Goal: Transaction & Acquisition: Purchase product/service

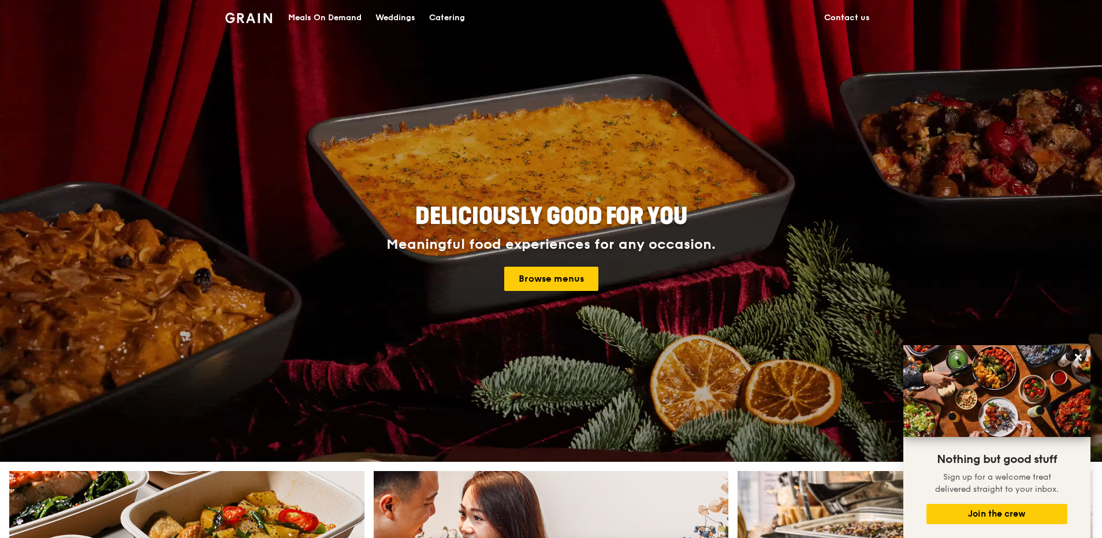
click at [350, 18] on div "Meals On Demand" at bounding box center [324, 18] width 73 height 35
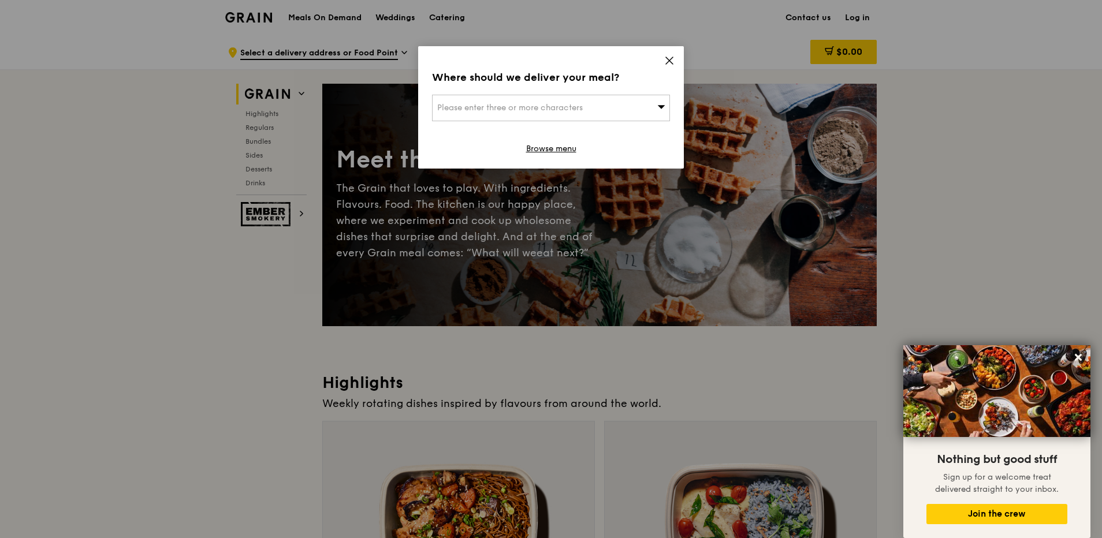
click at [665, 53] on div "Where should we deliver your meal? Please enter three or more characters Browse…" at bounding box center [551, 107] width 266 height 122
click at [669, 58] on icon at bounding box center [669, 60] width 10 height 10
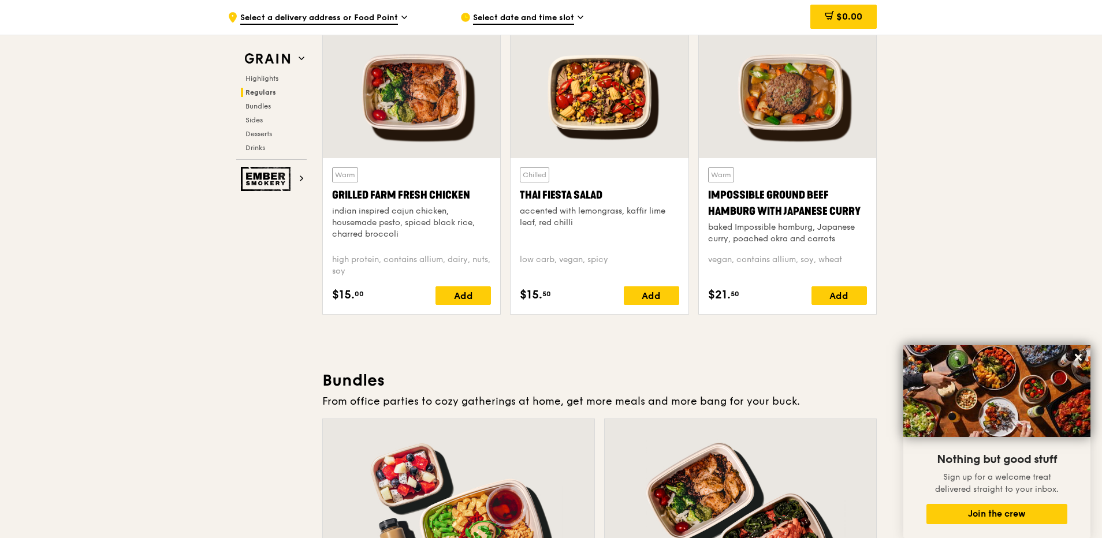
scroll to position [1329, 0]
click at [1076, 355] on icon at bounding box center [1078, 357] width 7 height 7
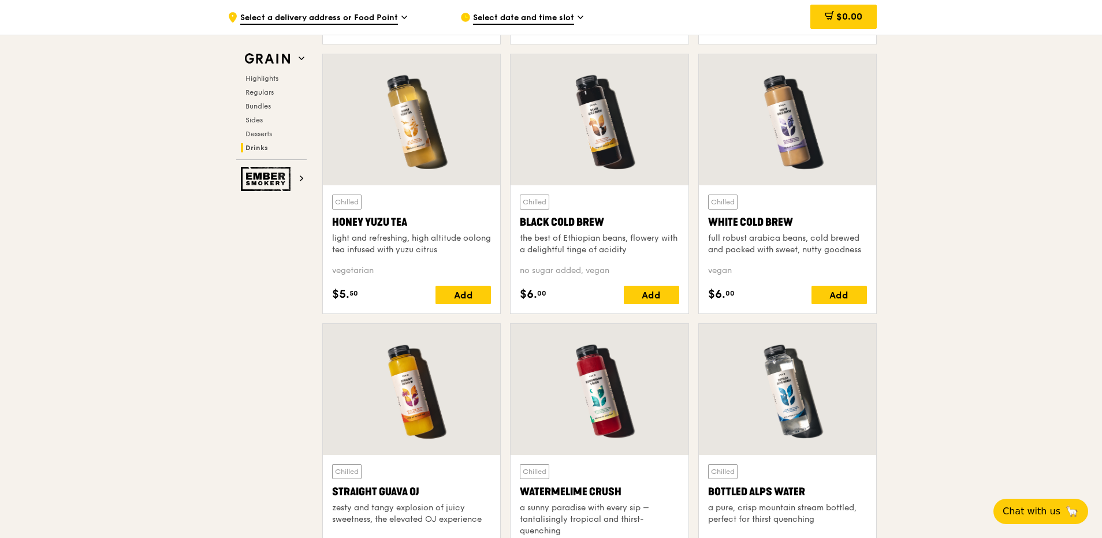
scroll to position [4267, 0]
